Goal: Information Seeking & Learning: Learn about a topic

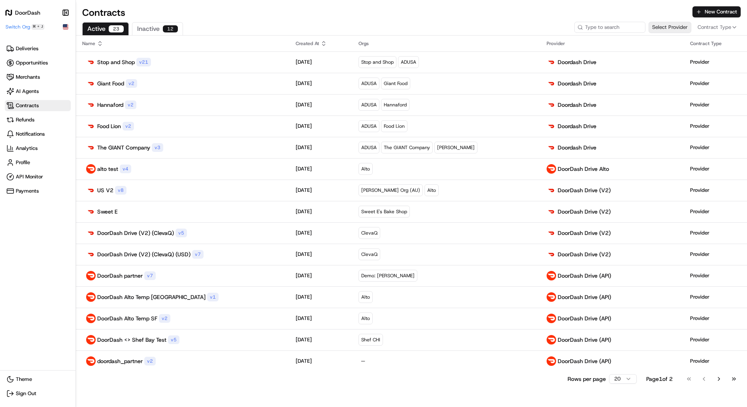
click at [666, 32] on button "Select Provider" at bounding box center [670, 27] width 43 height 11
click at [670, 58] on p "Doordash Drive" at bounding box center [676, 57] width 36 height 6
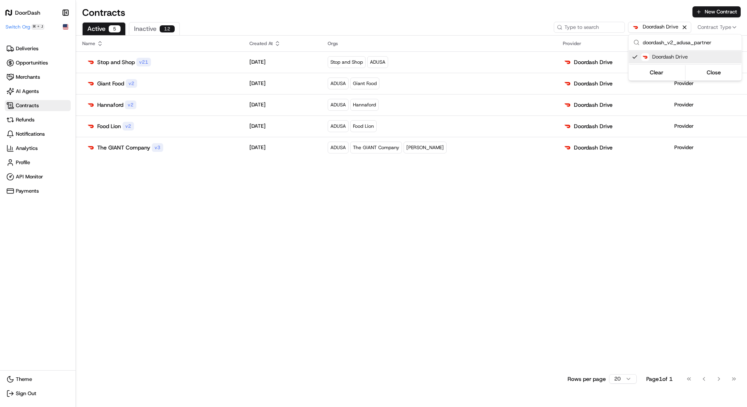
click at [402, 28] on html "DoorDash Make sidebar auto shrink Switch Org ⌘ + J Deliveries Opportunities Mer…" at bounding box center [373, 203] width 747 height 407
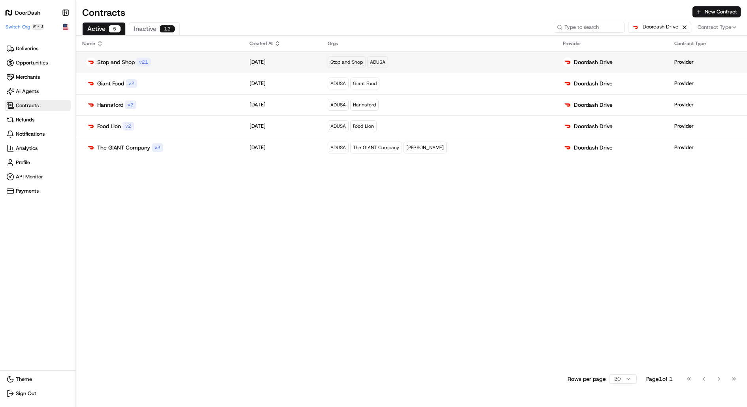
click at [227, 62] on div "Stop and Shop v 21" at bounding box center [159, 61] width 155 height 9
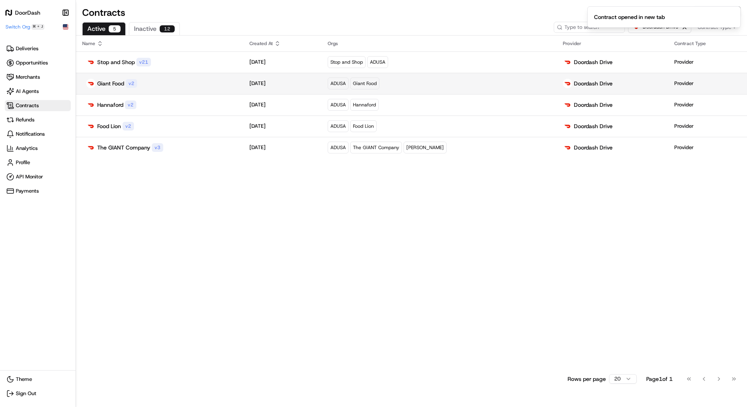
click at [264, 84] on p "[DATE]" at bounding box center [258, 83] width 16 height 7
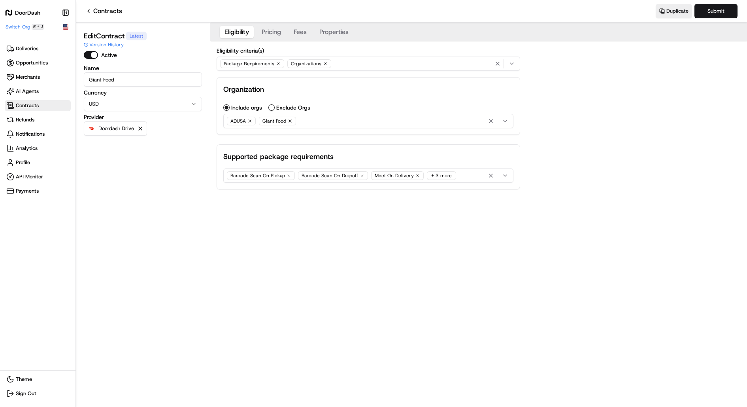
click at [335, 37] on button "Properties" at bounding box center [334, 32] width 39 height 13
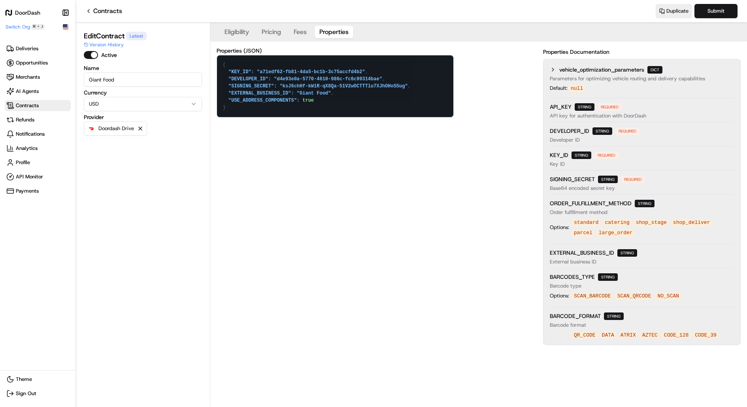
click at [243, 30] on button "Eligibility" at bounding box center [237, 32] width 34 height 13
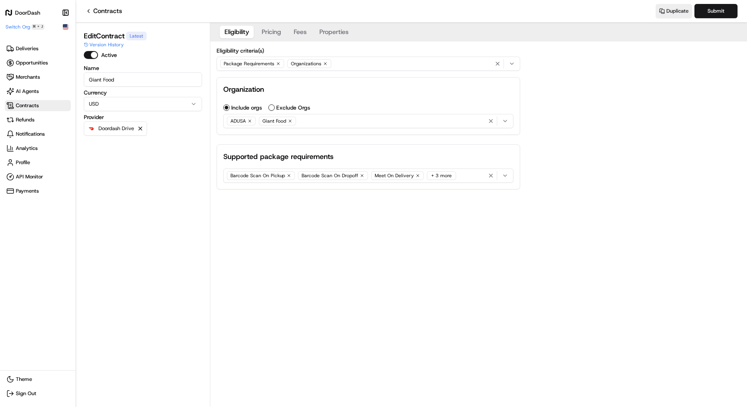
click at [333, 31] on button "Properties" at bounding box center [334, 32] width 39 height 13
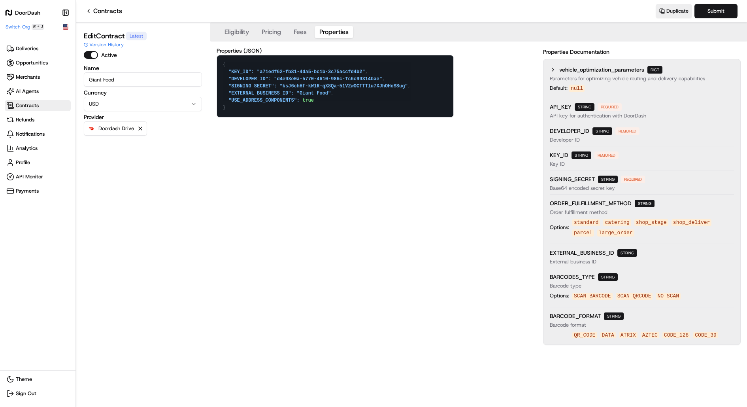
click at [325, 85] on textarea "{ "KEY_ID": "a71edf62-fb81-4da5-bc1b-3c75accfd4b2", "DEVELOPER_ID": "d4e93e0a-5…" at bounding box center [335, 86] width 236 height 62
